Goal: Transaction & Acquisition: Purchase product/service

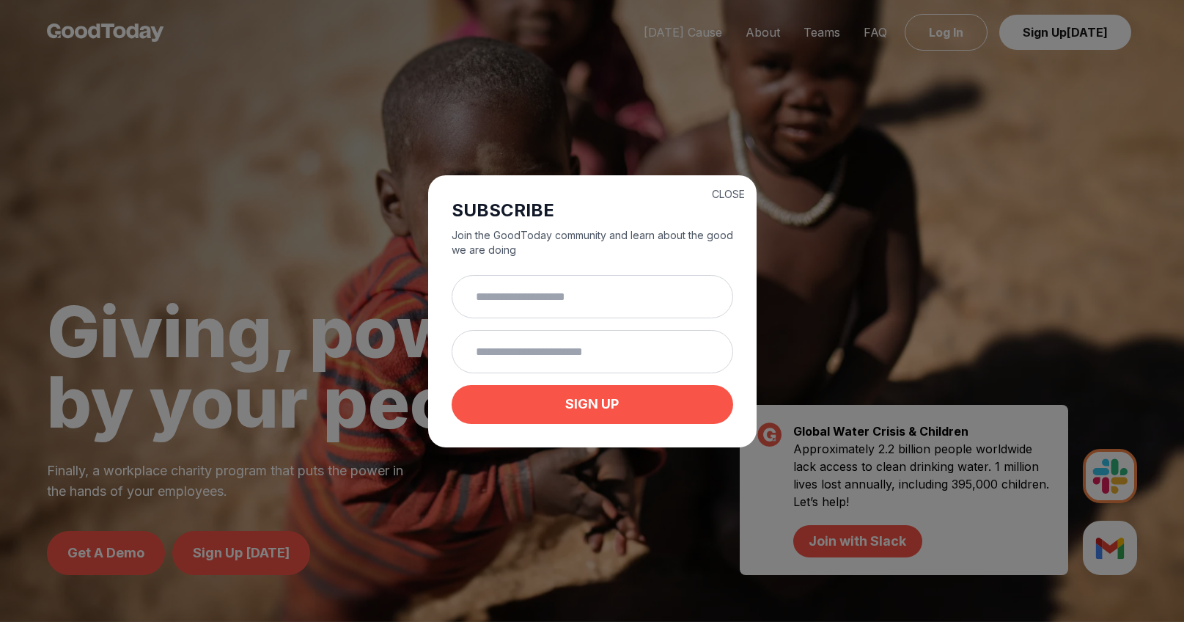
click at [731, 184] on div "CLOSE SUBSCRIBE Join the GoodToday community and learn about the good we are do…" at bounding box center [592, 311] width 328 height 272
click at [740, 187] on button "CLOSE" at bounding box center [728, 194] width 33 height 15
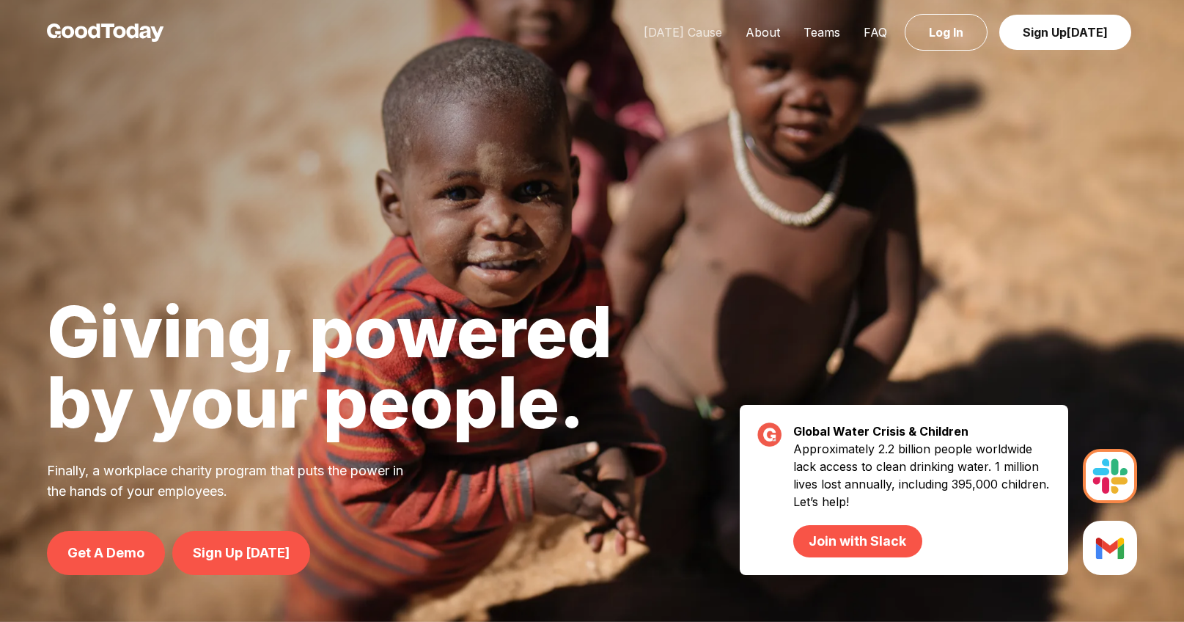
click at [700, 30] on link "[DATE] Cause" at bounding box center [683, 32] width 102 height 15
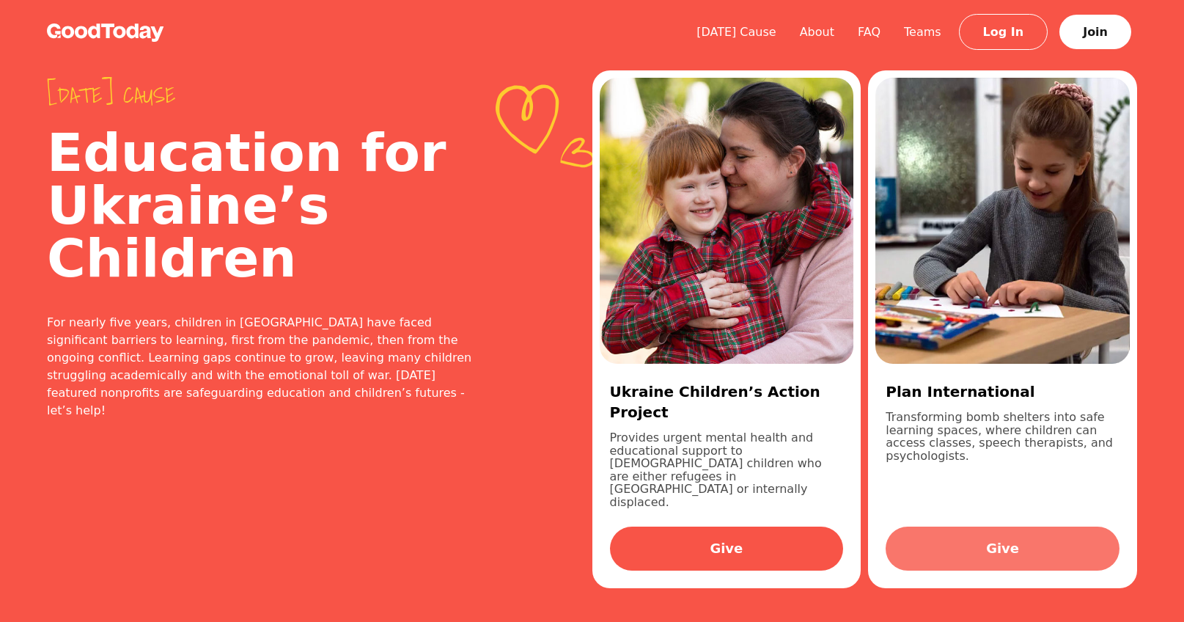
click at [1000, 526] on link "Give" at bounding box center [1002, 548] width 234 height 44
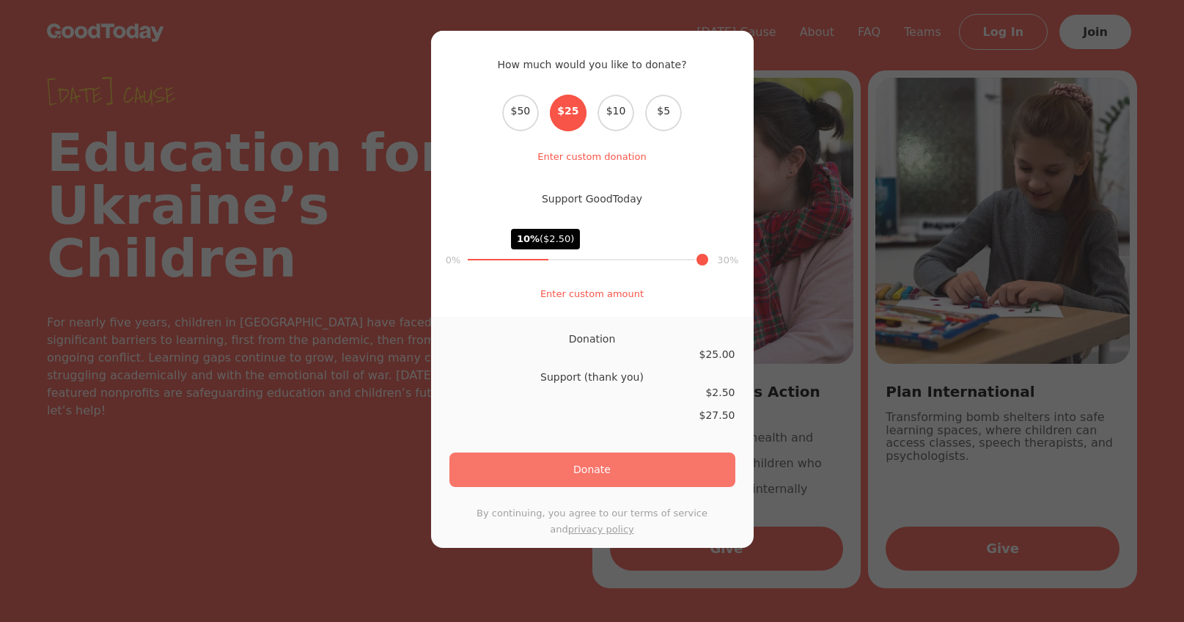
click at [655, 469] on button "Donate" at bounding box center [592, 469] width 286 height 34
